Goal: Task Accomplishment & Management: Use online tool/utility

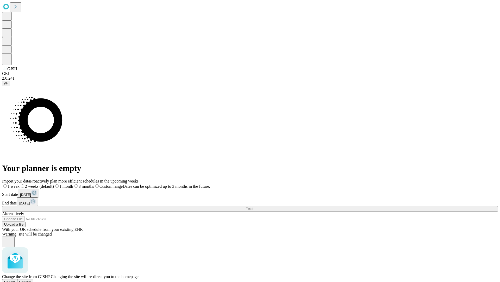
click at [32, 279] on span "Confirm" at bounding box center [25, 281] width 12 height 4
click at [16, 184] on label "1 week" at bounding box center [9, 186] width 14 height 4
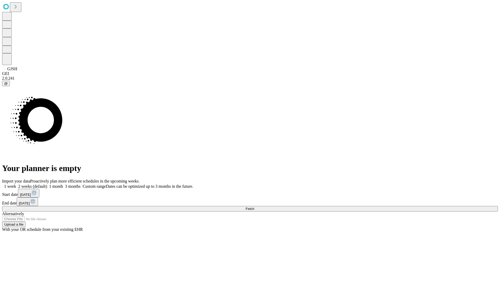
click at [254, 206] on span "Fetch" at bounding box center [250, 208] width 9 height 4
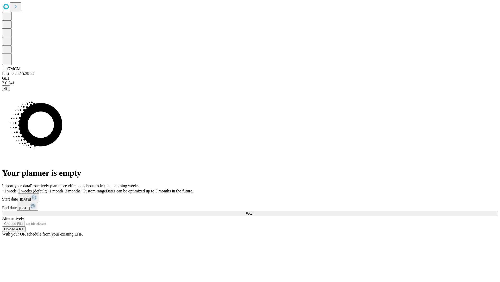
click at [16, 188] on label "1 week" at bounding box center [9, 190] width 14 height 4
click at [254, 211] on span "Fetch" at bounding box center [250, 213] width 9 height 4
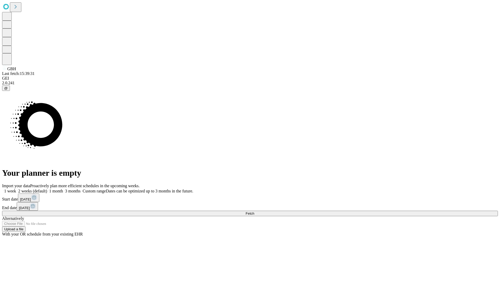
click at [16, 188] on label "1 week" at bounding box center [9, 190] width 14 height 4
click at [254, 211] on span "Fetch" at bounding box center [250, 213] width 9 height 4
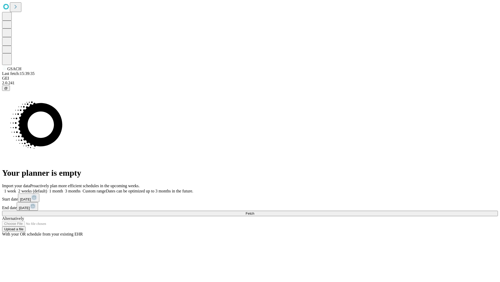
click at [16, 188] on label "1 week" at bounding box center [9, 190] width 14 height 4
click at [254, 211] on span "Fetch" at bounding box center [250, 213] width 9 height 4
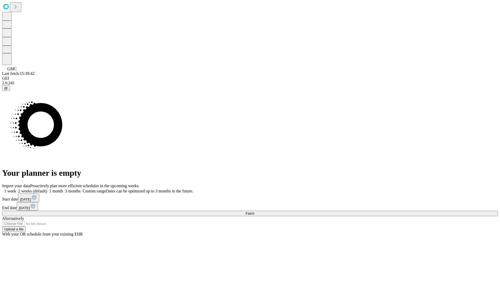
click at [254, 211] on span "Fetch" at bounding box center [250, 213] width 9 height 4
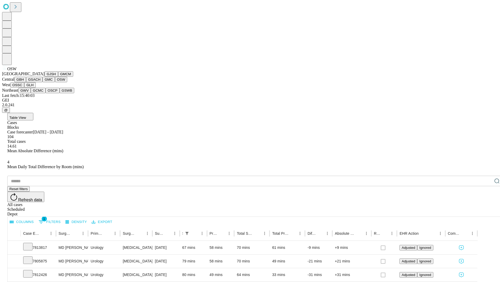
click at [25, 88] on button "OSSC" at bounding box center [17, 84] width 14 height 5
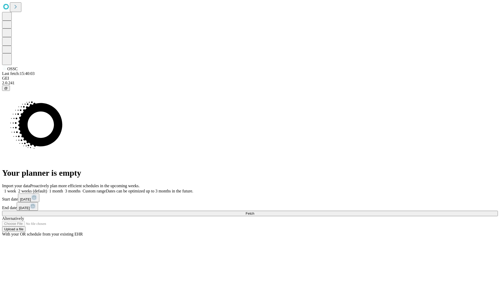
click at [16, 188] on label "1 week" at bounding box center [9, 190] width 14 height 4
click at [254, 211] on span "Fetch" at bounding box center [250, 213] width 9 height 4
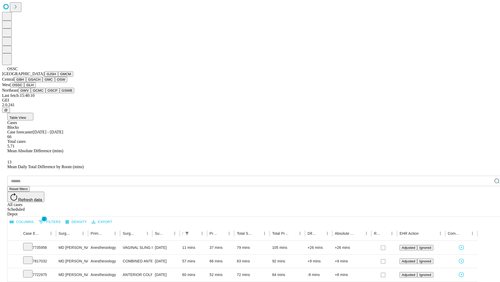
click at [35, 88] on button "GLH" at bounding box center [29, 84] width 11 height 5
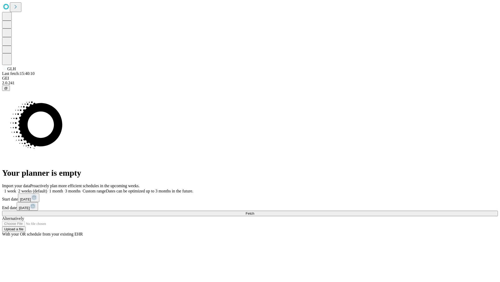
click at [16, 188] on label "1 week" at bounding box center [9, 190] width 14 height 4
click at [254, 211] on span "Fetch" at bounding box center [250, 213] width 9 height 4
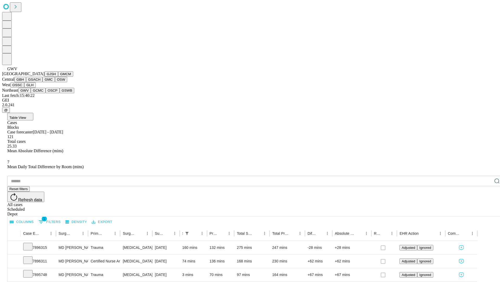
click at [40, 93] on button "GCMC" at bounding box center [38, 90] width 15 height 5
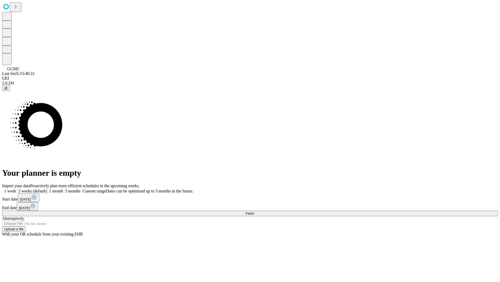
click at [254, 211] on span "Fetch" at bounding box center [250, 213] width 9 height 4
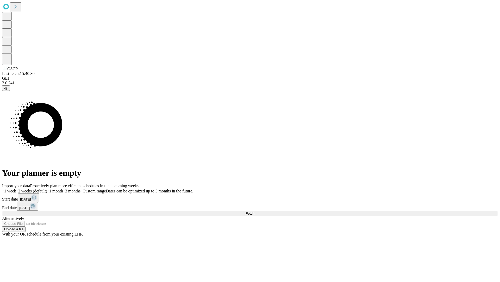
click at [16, 188] on label "1 week" at bounding box center [9, 190] width 14 height 4
click at [254, 211] on span "Fetch" at bounding box center [250, 213] width 9 height 4
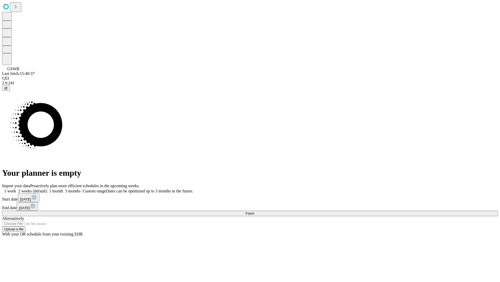
click at [254, 211] on span "Fetch" at bounding box center [250, 213] width 9 height 4
